Goal: Task Accomplishment & Management: Manage account settings

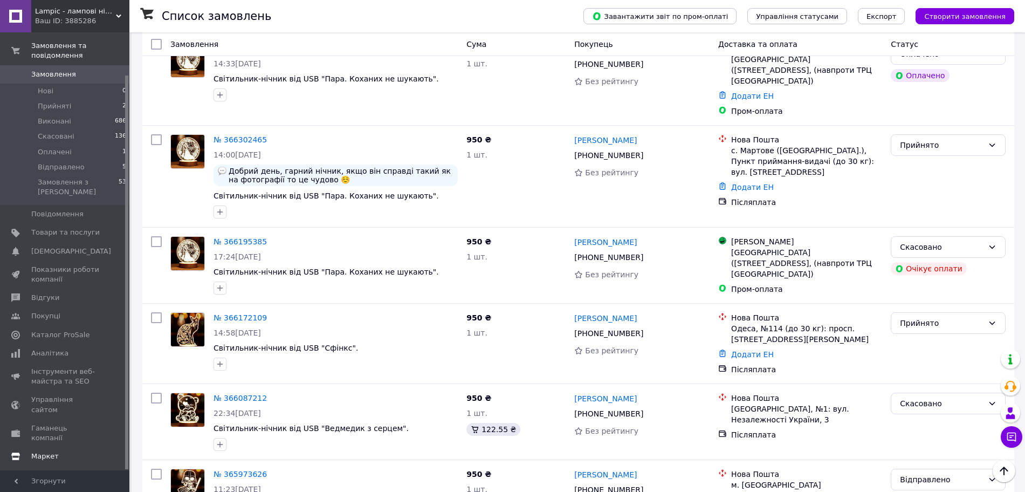
scroll to position [47, 0]
click at [65, 467] on span "Налаштування" at bounding box center [58, 472] width 55 height 10
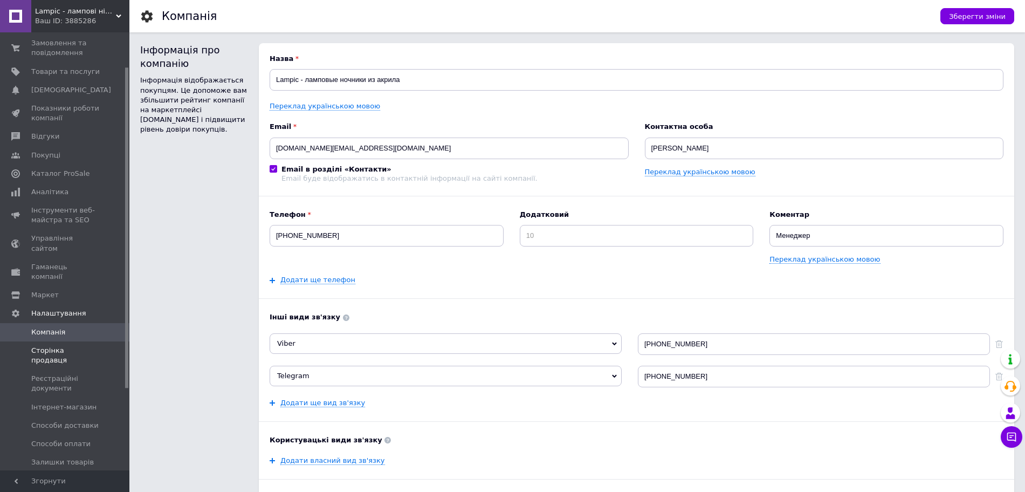
click at [90, 346] on span "Сторінка продавця" at bounding box center [65, 355] width 68 height 19
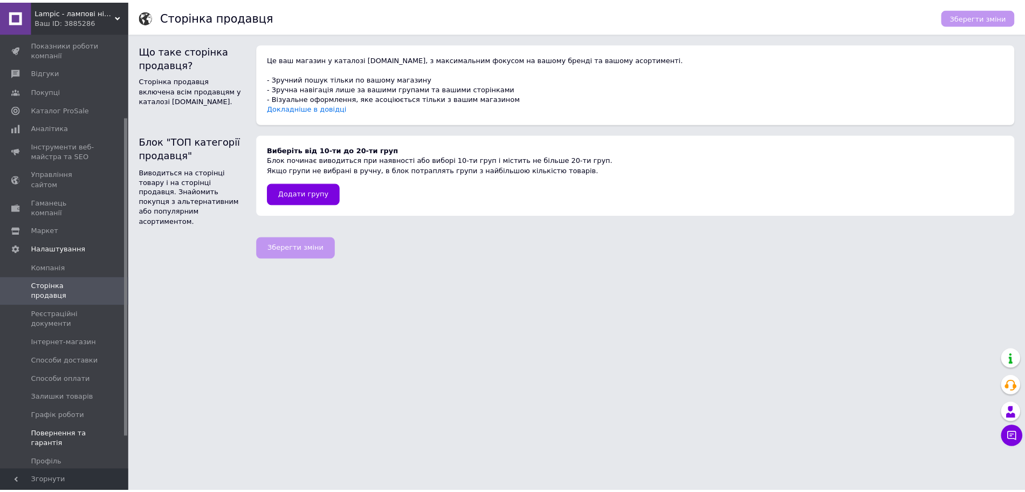
scroll to position [114, 0]
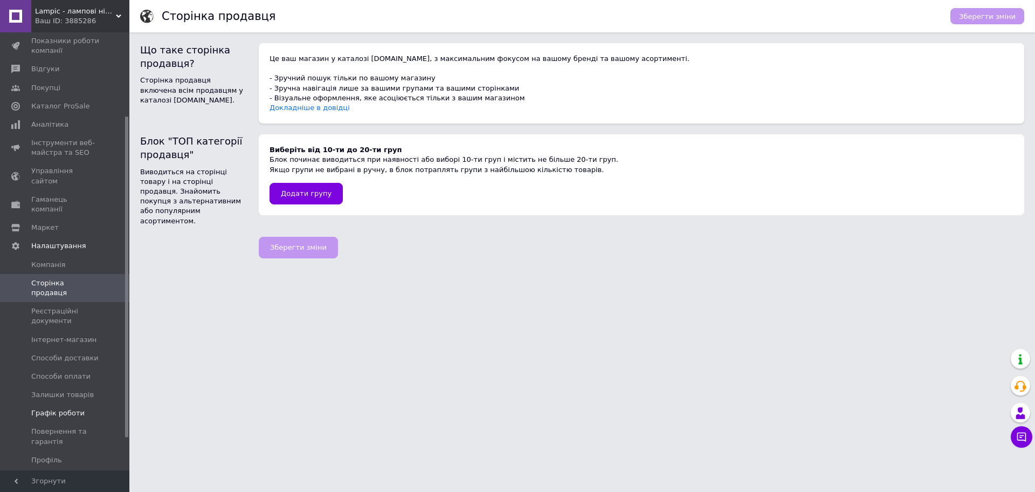
click at [70, 408] on span "Графік роботи" at bounding box center [57, 413] width 53 height 10
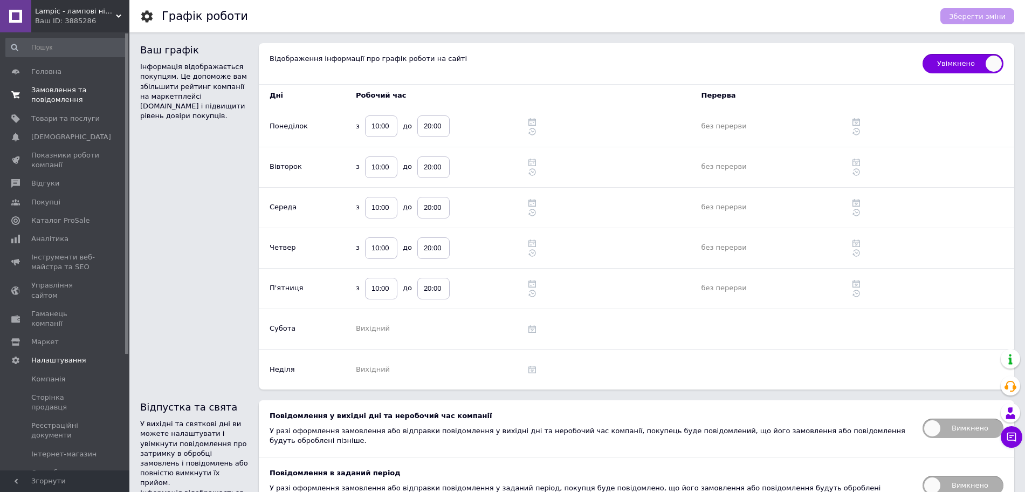
click at [56, 98] on span "Замовлення та повідомлення" at bounding box center [65, 94] width 68 height 19
